Goal: Task Accomplishment & Management: Manage account settings

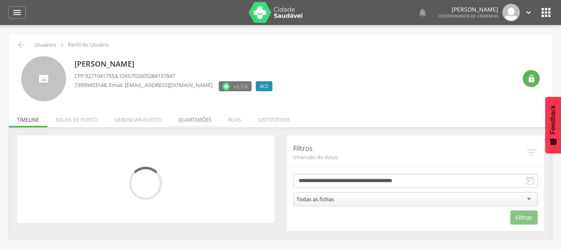
click at [193, 119] on li "Quarteirões" at bounding box center [195, 118] width 50 height 20
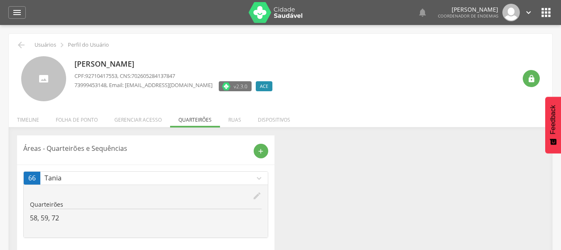
click at [256, 196] on icon "edit" at bounding box center [257, 195] width 9 height 9
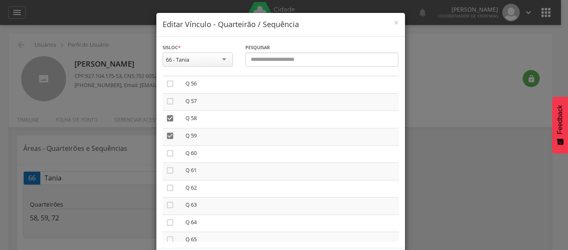
scroll to position [965, 0]
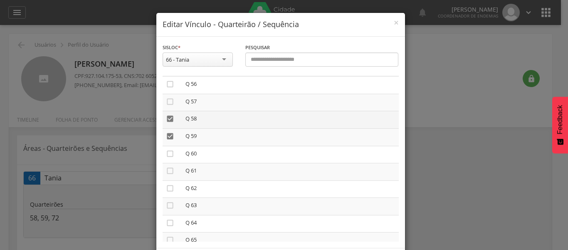
click at [166, 119] on icon "" at bounding box center [170, 118] width 8 height 8
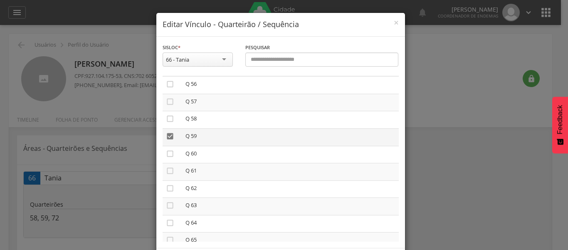
click at [166, 138] on icon "" at bounding box center [170, 136] width 8 height 8
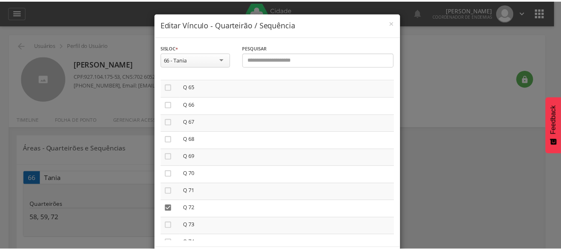
scroll to position [1171, 0]
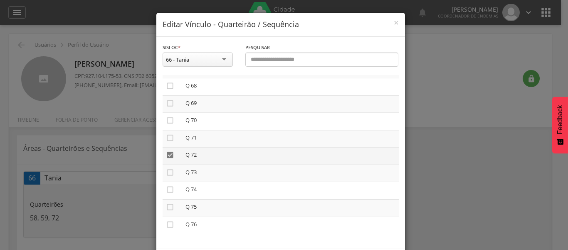
click at [166, 154] on icon "" at bounding box center [170, 155] width 8 height 8
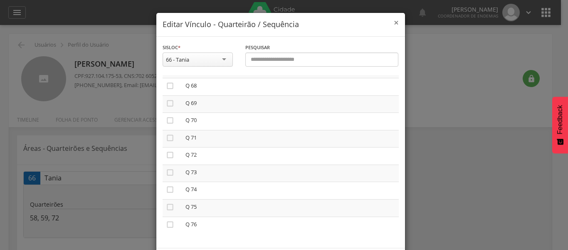
click at [394, 22] on span "×" at bounding box center [396, 23] width 5 height 12
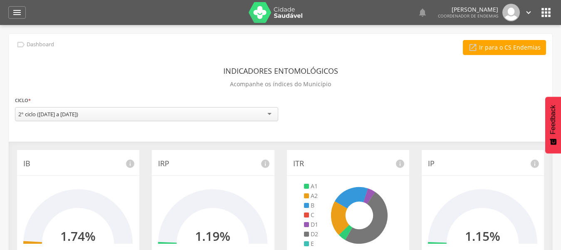
click at [549, 12] on icon "" at bounding box center [546, 12] width 13 height 13
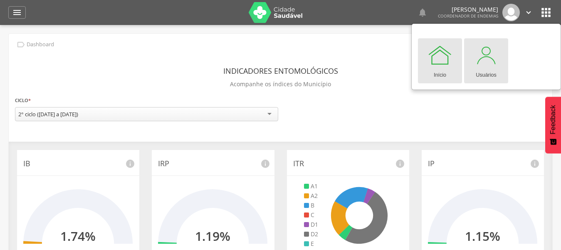
click at [489, 64] on div at bounding box center [486, 54] width 25 height 25
